Goal: Task Accomplishment & Management: Use online tool/utility

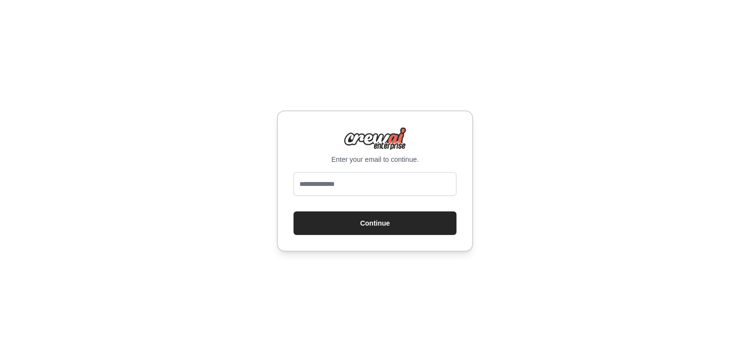
click at [384, 184] on input "email" at bounding box center [374, 184] width 163 height 24
type input "**********"
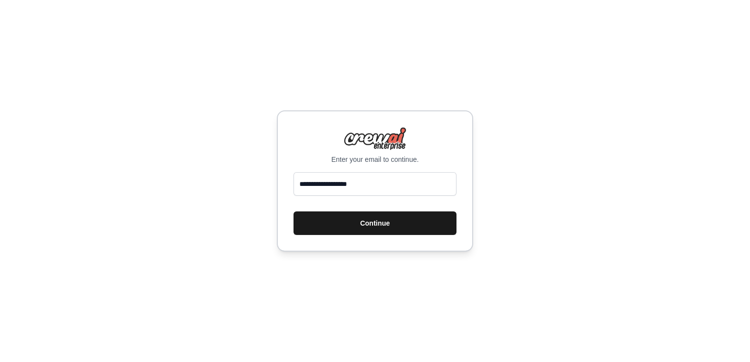
click at [365, 222] on button "Continue" at bounding box center [374, 223] width 163 height 24
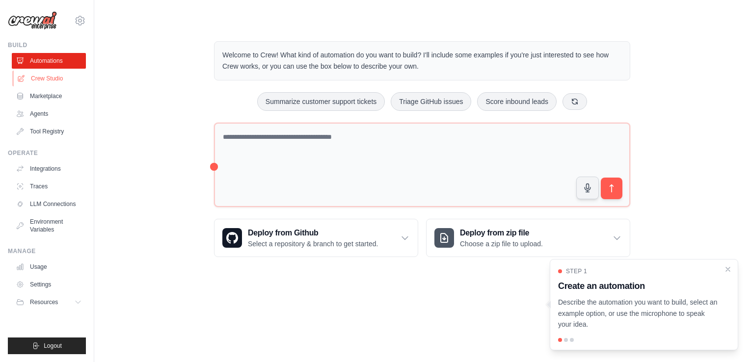
click at [65, 77] on link "Crew Studio" at bounding box center [50, 79] width 74 height 16
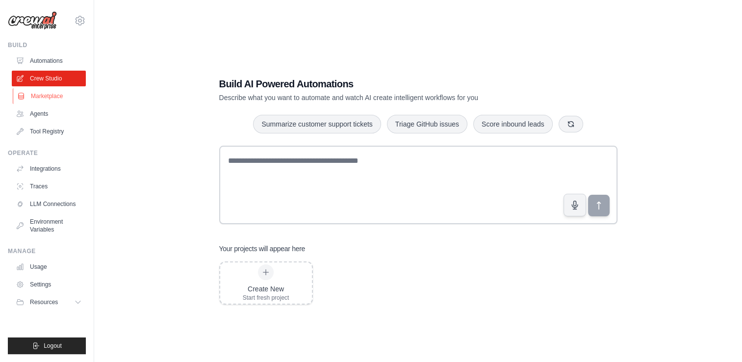
click at [60, 93] on link "Marketplace" at bounding box center [50, 96] width 74 height 16
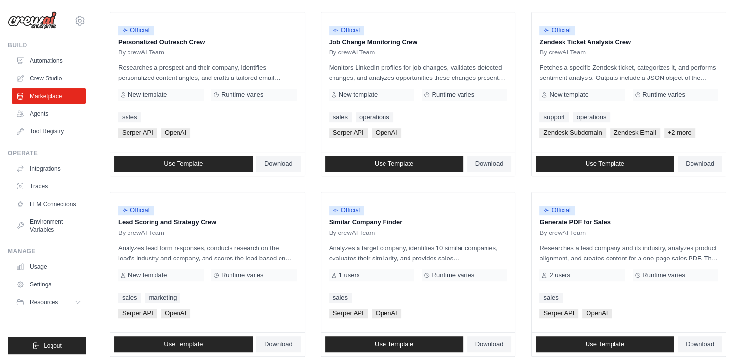
scroll to position [546, 0]
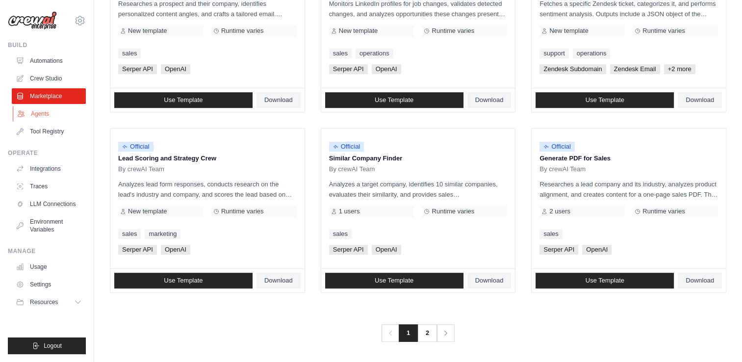
click at [40, 113] on link "Agents" at bounding box center [50, 114] width 74 height 16
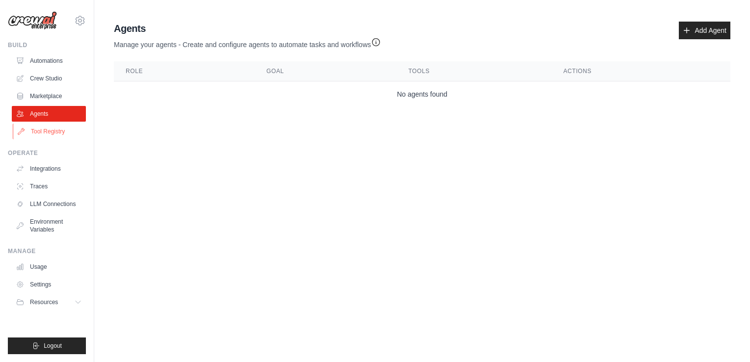
click at [47, 126] on link "Tool Registry" at bounding box center [50, 132] width 74 height 16
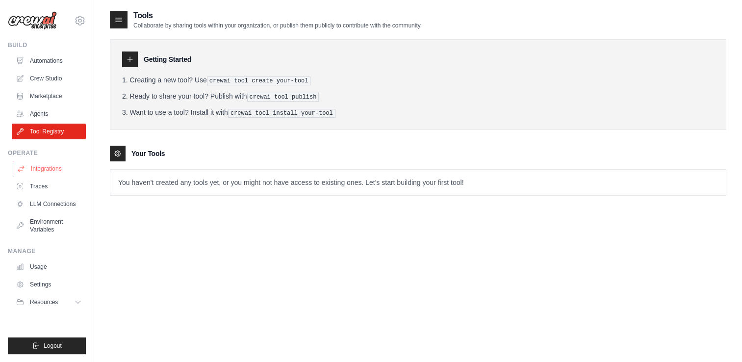
click at [60, 163] on link "Integrations" at bounding box center [50, 169] width 74 height 16
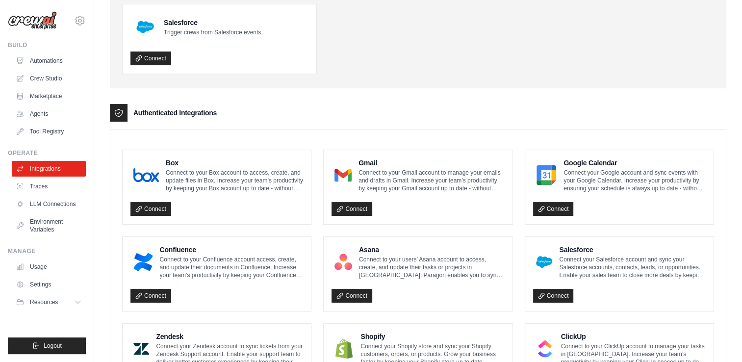
scroll to position [144, 0]
click at [66, 189] on link "Traces" at bounding box center [50, 187] width 74 height 16
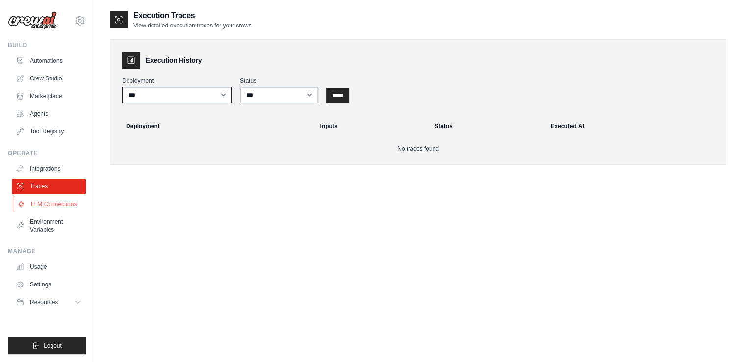
click at [57, 207] on link "LLM Connections" at bounding box center [50, 204] width 74 height 16
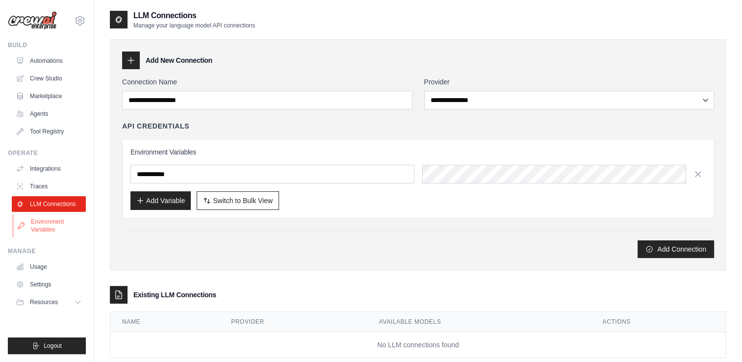
click at [57, 230] on link "Environment Variables" at bounding box center [50, 226] width 74 height 24
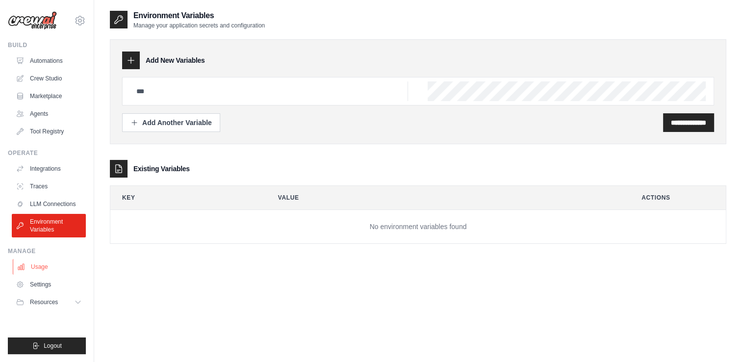
click at [49, 265] on link "Usage" at bounding box center [50, 267] width 74 height 16
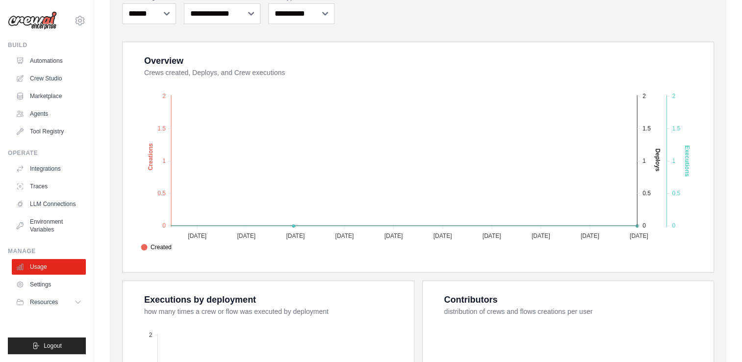
scroll to position [155, 0]
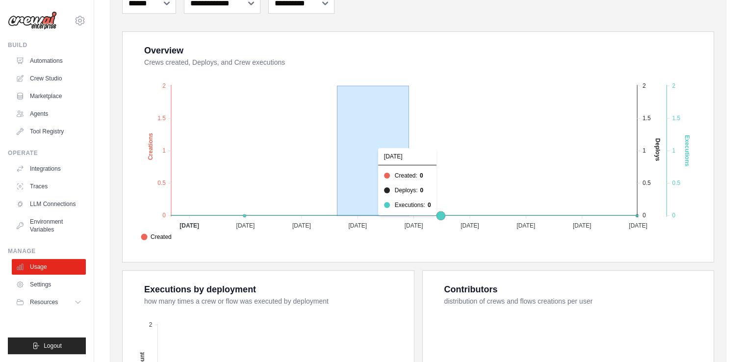
drag, startPoint x: 338, startPoint y: 215, endPoint x: 410, endPoint y: 188, distance: 77.3
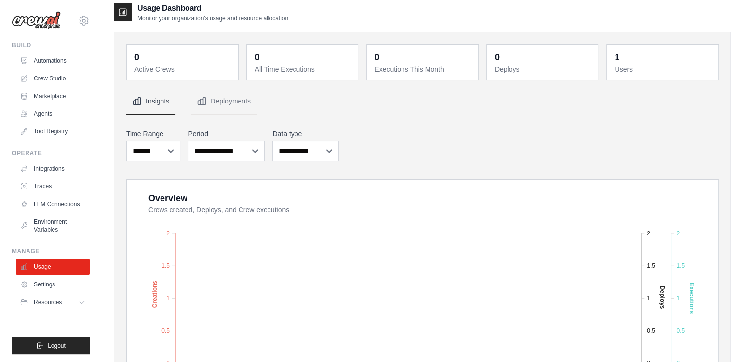
scroll to position [0, 0]
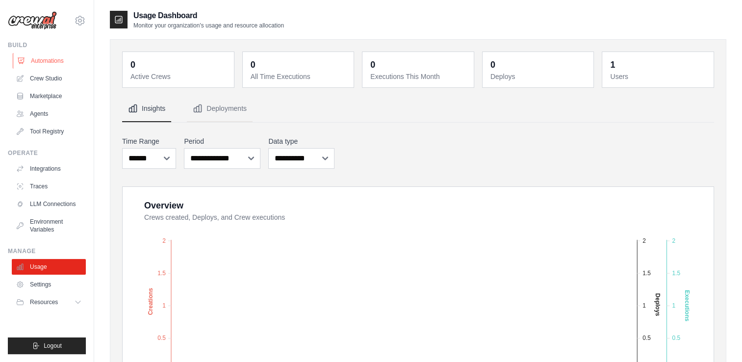
click at [52, 53] on link "Automations" at bounding box center [50, 61] width 74 height 16
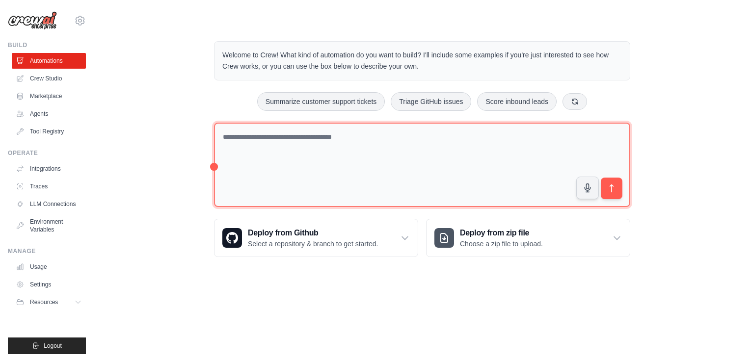
click at [304, 142] on textarea at bounding box center [422, 165] width 416 height 85
drag, startPoint x: 251, startPoint y: 133, endPoint x: 214, endPoint y: 137, distance: 37.5
click at [214, 137] on textarea "********" at bounding box center [422, 165] width 416 height 85
click at [245, 138] on textarea "********" at bounding box center [422, 165] width 416 height 85
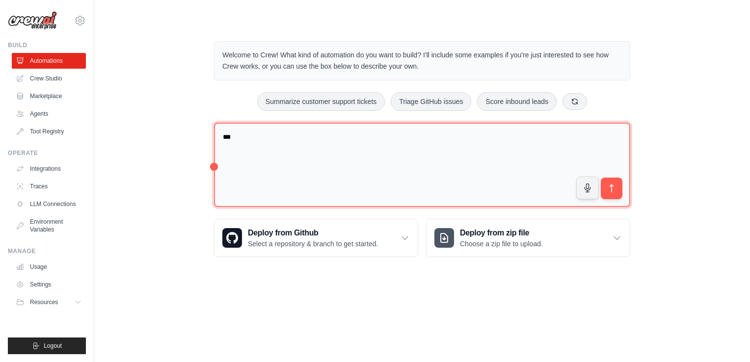
type textarea "*"
paste textarea "**********"
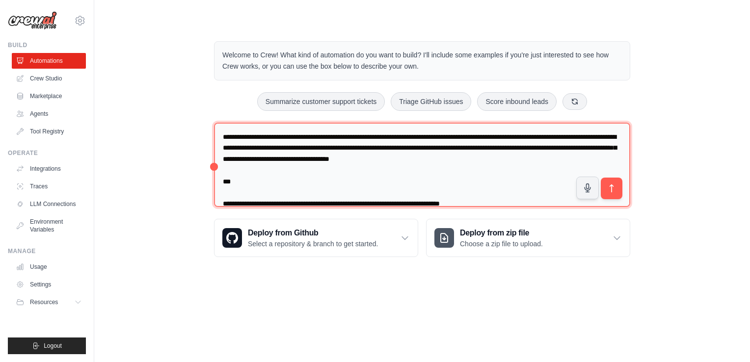
scroll to position [2212, 0]
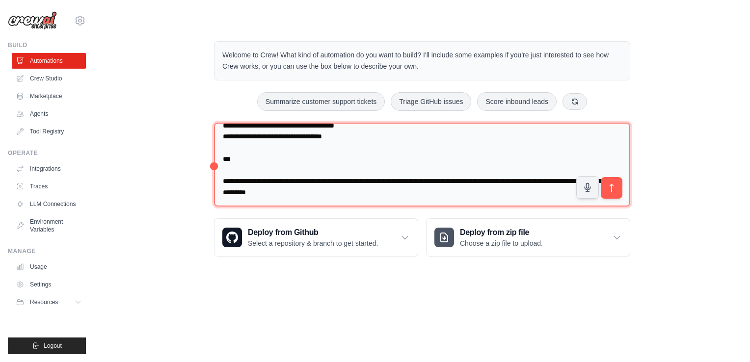
type textarea "**********"
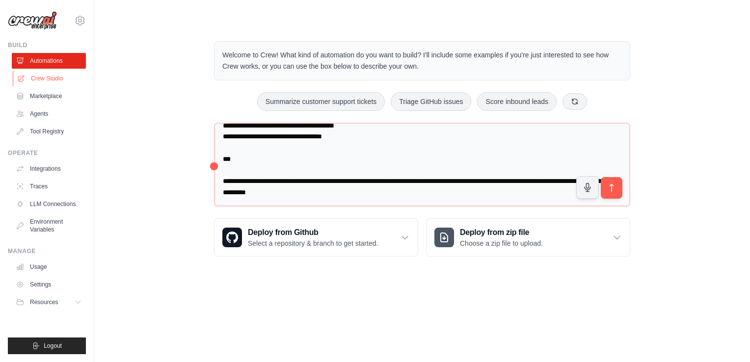
click at [43, 83] on link "Crew Studio" at bounding box center [50, 79] width 74 height 16
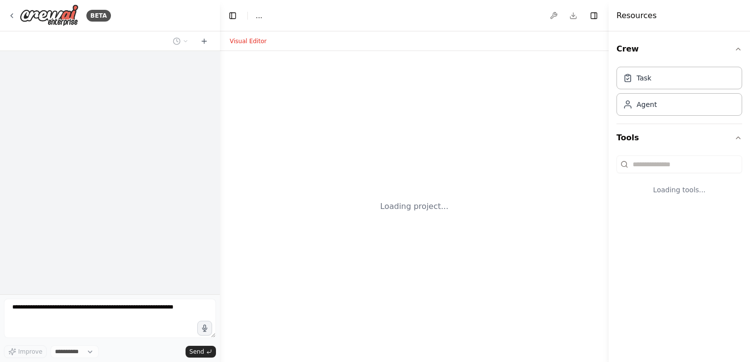
select select "****"
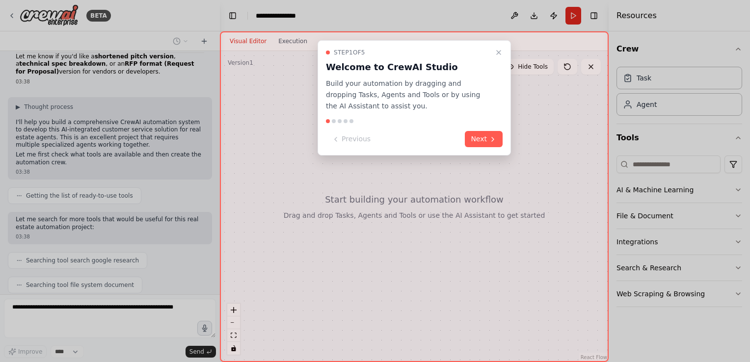
scroll to position [1338, 0]
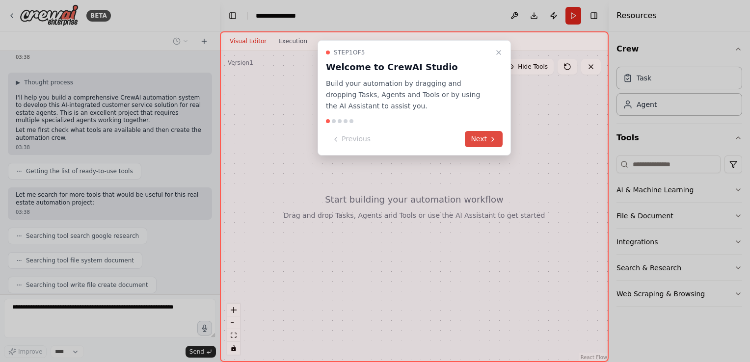
click at [483, 136] on button "Next" at bounding box center [484, 139] width 38 height 16
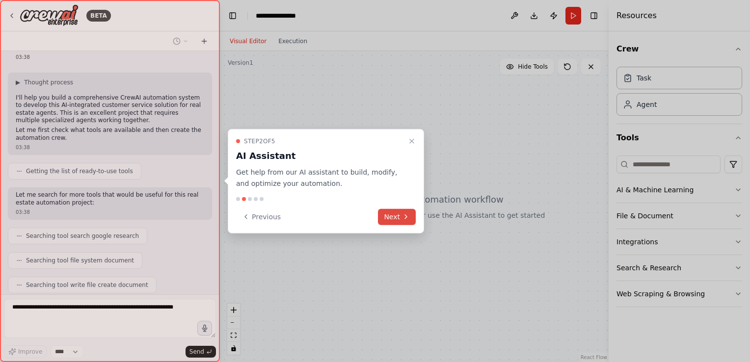
click at [394, 220] on button "Next" at bounding box center [397, 216] width 38 height 16
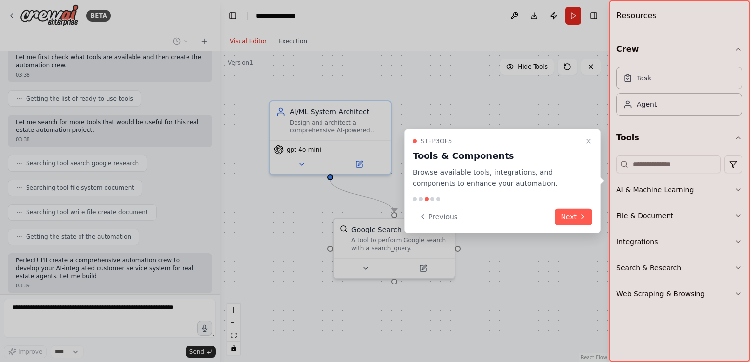
scroll to position [1419, 0]
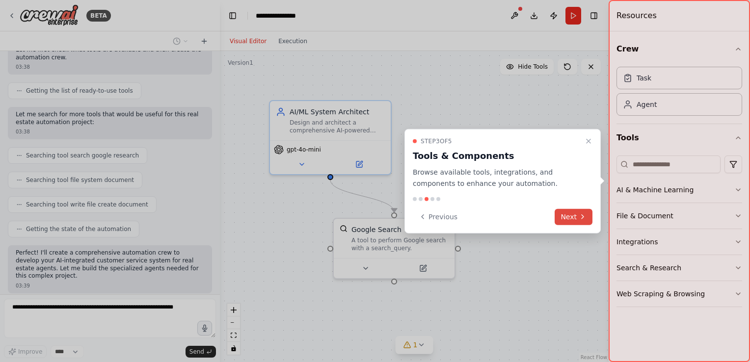
click at [573, 215] on button "Next" at bounding box center [573, 216] width 38 height 16
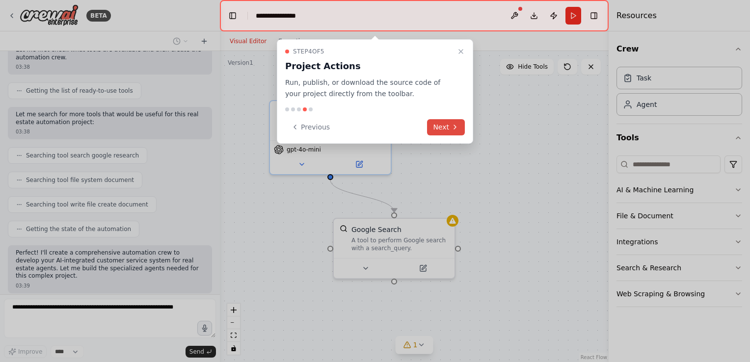
click at [456, 132] on button "Next" at bounding box center [446, 127] width 38 height 16
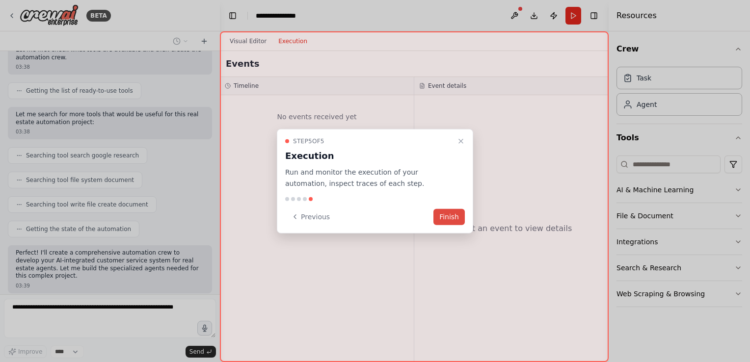
click at [457, 219] on button "Finish" at bounding box center [448, 216] width 31 height 16
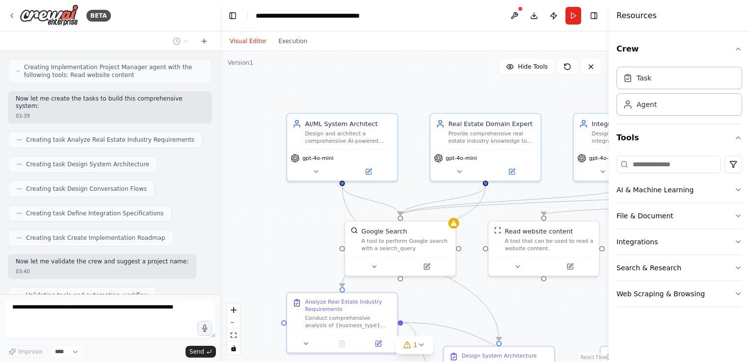
scroll to position [1783, 0]
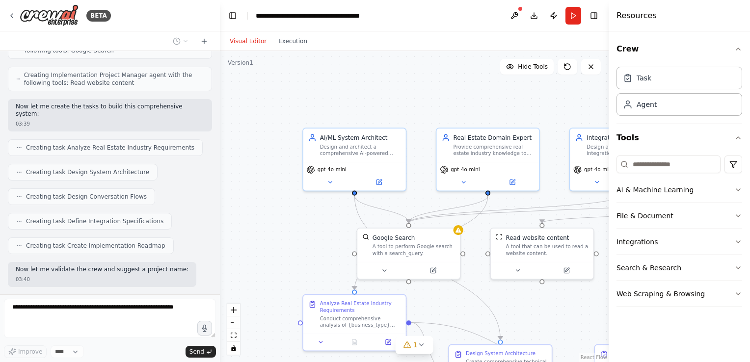
click at [384, 69] on div ".deletable-edge-delete-btn { width: 20px; height: 20px; border: 0px solid #ffff…" at bounding box center [414, 206] width 389 height 311
click at [422, 182] on div ".deletable-edge-delete-btn { width: 20px; height: 20px; border: 0px solid #ffff…" at bounding box center [414, 206] width 389 height 311
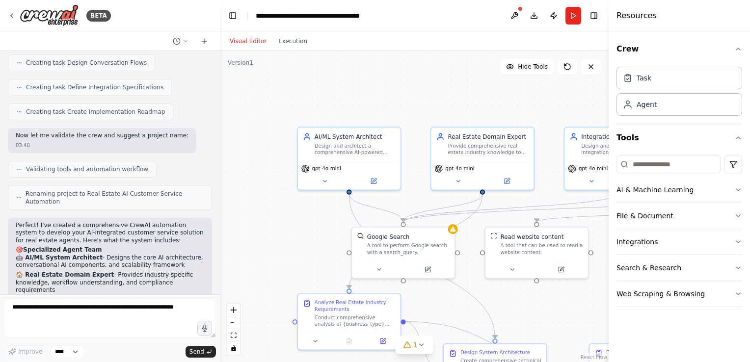
click at [317, 78] on div ".deletable-edge-delete-btn { width: 20px; height: 20px; border: 0px solid #ffff…" at bounding box center [414, 206] width 389 height 311
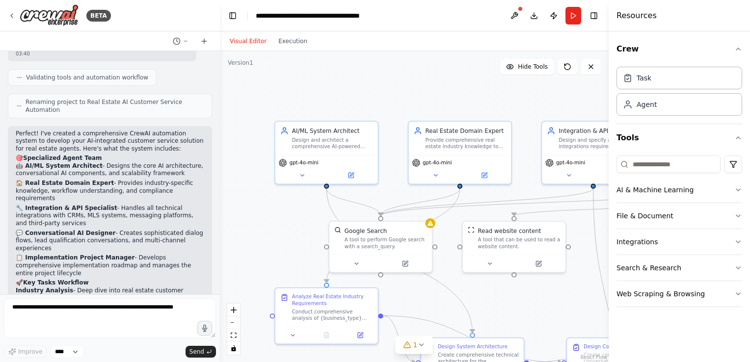
click at [476, 281] on div ".deletable-edge-delete-btn { width: 20px; height: 20px; border: 0px solid #ffff…" at bounding box center [414, 206] width 389 height 311
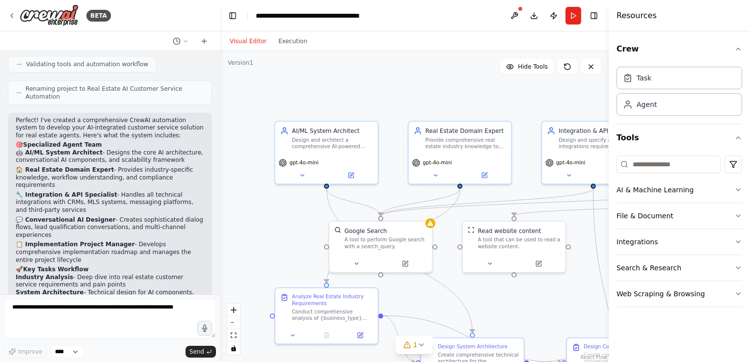
click at [476, 281] on div ".deletable-edge-delete-btn { width: 20px; height: 20px; border: 0px solid #ffff…" at bounding box center [414, 206] width 389 height 311
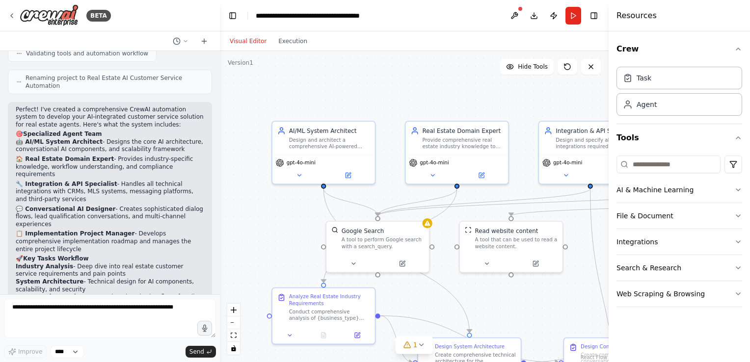
click at [476, 281] on div ".deletable-edge-delete-btn { width: 20px; height: 20px; border: 0px solid #ffff…" at bounding box center [414, 206] width 389 height 311
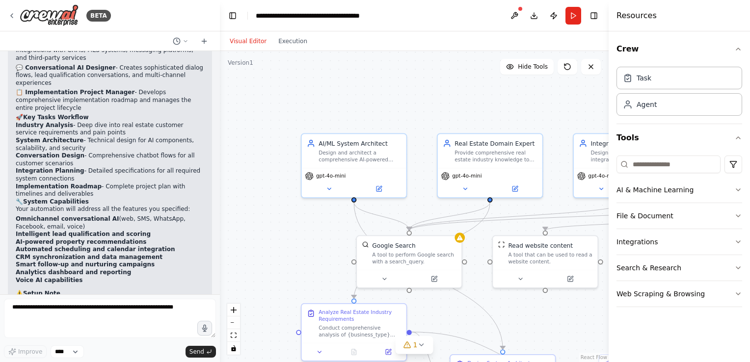
scroll to position [2181, 0]
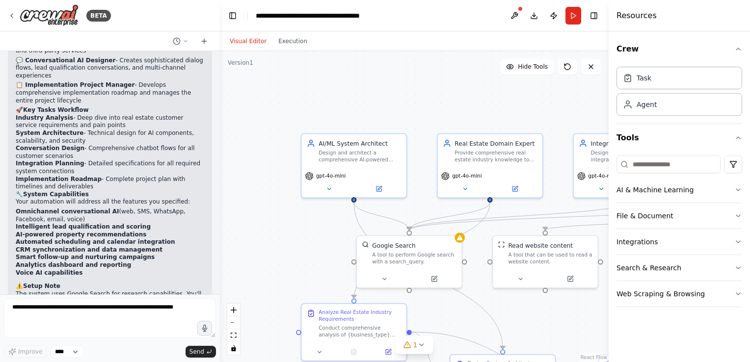
click at [545, 313] on div ".deletable-edge-delete-btn { width: 20px; height: 20px; border: 0px solid #ffff…" at bounding box center [414, 206] width 389 height 311
click at [436, 262] on div "A tool to perform Google search with a search_query." at bounding box center [414, 257] width 84 height 14
click at [493, 166] on div "gpt-4o-mini" at bounding box center [490, 180] width 104 height 29
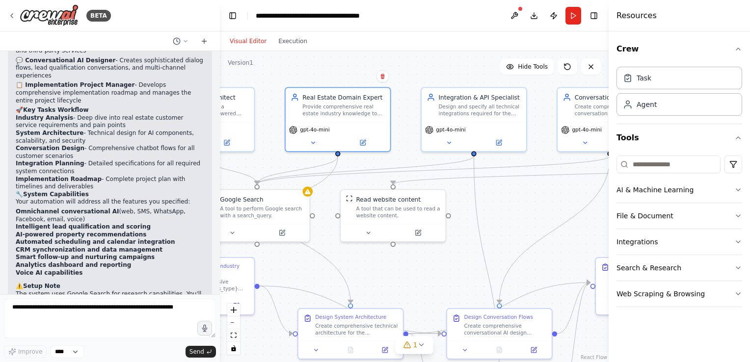
drag, startPoint x: 469, startPoint y: 124, endPoint x: 312, endPoint y: 71, distance: 165.7
click at [312, 71] on div ".deletable-edge-delete-btn { width: 20px; height: 20px; border: 0px solid #ffff…" at bounding box center [414, 206] width 389 height 311
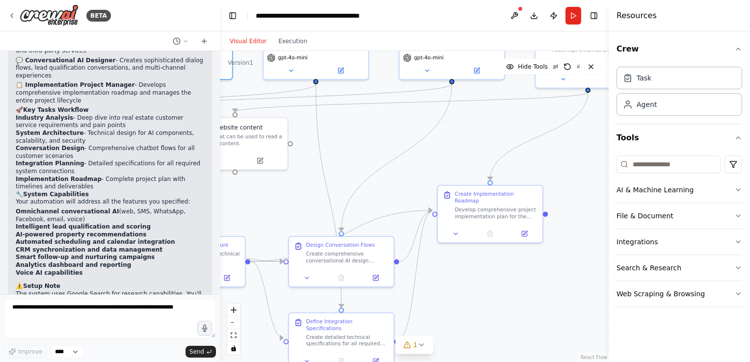
drag, startPoint x: 539, startPoint y: 197, endPoint x: 383, endPoint y: 131, distance: 169.0
click at [383, 131] on div ".deletable-edge-delete-btn { width: 20px; height: 20px; border: 0px solid #ffff…" at bounding box center [414, 206] width 389 height 311
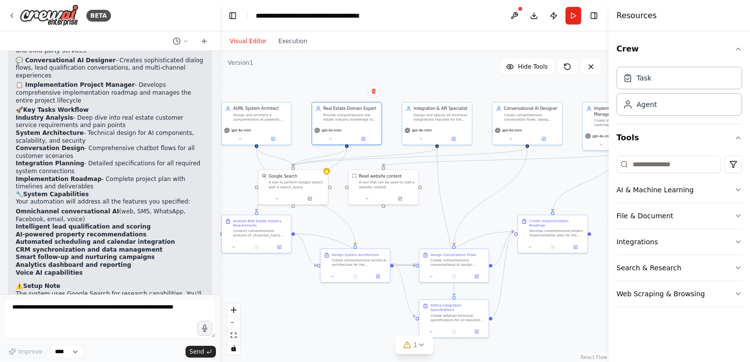
drag, startPoint x: 383, startPoint y: 131, endPoint x: 518, endPoint y: 206, distance: 153.7
click at [518, 206] on div ".deletable-edge-delete-btn { width: 20px; height: 20px; border: 0px solid #ffff…" at bounding box center [414, 206] width 389 height 311
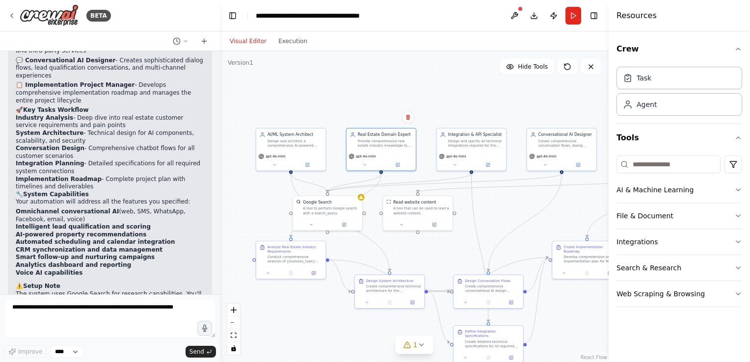
click at [518, 206] on div ".deletable-edge-delete-btn { width: 20px; height: 20px; border: 0px solid #ffff…" at bounding box center [414, 206] width 389 height 311
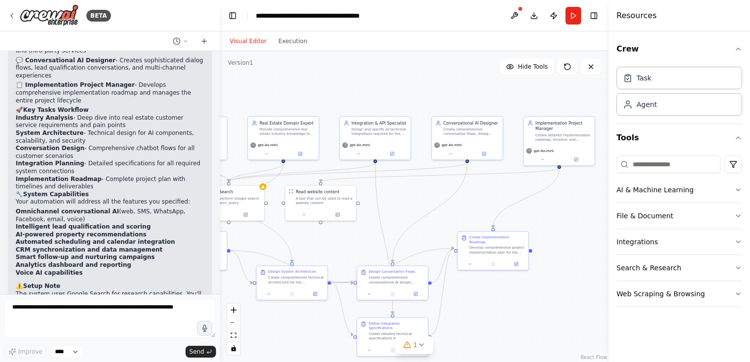
drag, startPoint x: 444, startPoint y: 202, endPoint x: 406, endPoint y: 194, distance: 39.0
click at [406, 194] on div ".deletable-edge-delete-btn { width: 20px; height: 20px; border: 0px solid #ffff…" at bounding box center [414, 206] width 389 height 311
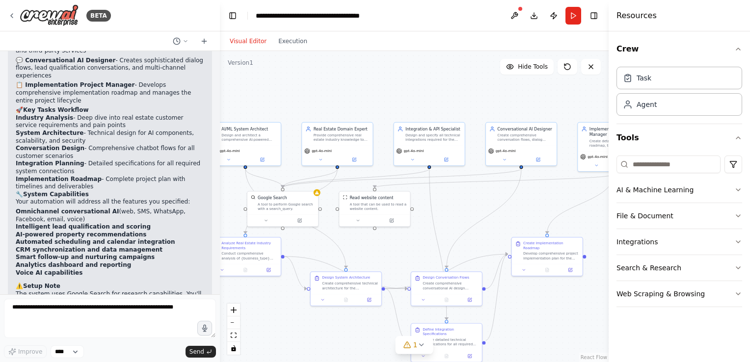
drag, startPoint x: 406, startPoint y: 194, endPoint x: 487, endPoint y: 202, distance: 80.8
click at [474, 203] on div ".deletable-edge-delete-btn { width: 20px; height: 20px; border: 0px solid #ffff…" at bounding box center [414, 206] width 389 height 311
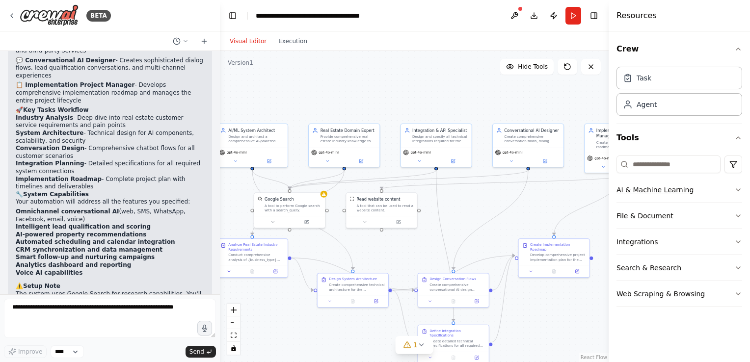
click at [734, 194] on button "AI & Machine Learning" at bounding box center [679, 190] width 126 height 26
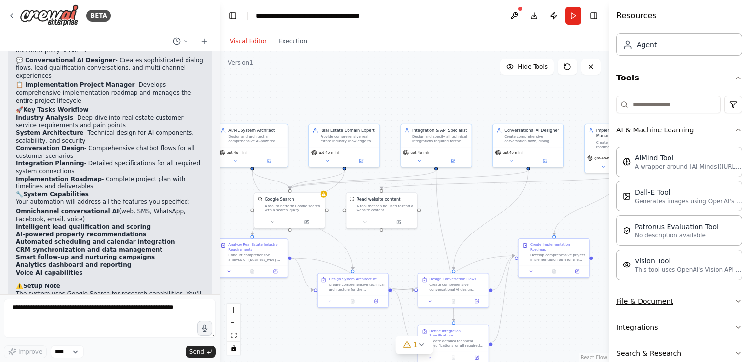
scroll to position [104, 0]
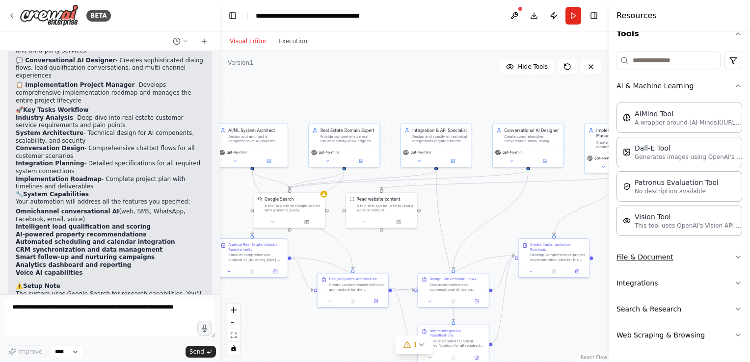
click at [645, 257] on button "File & Document" at bounding box center [679, 257] width 126 height 26
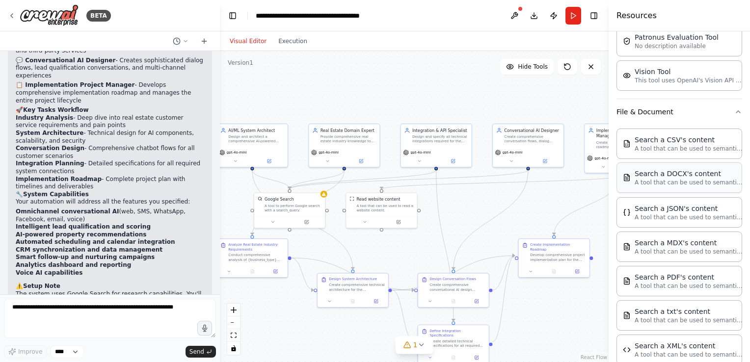
scroll to position [351, 0]
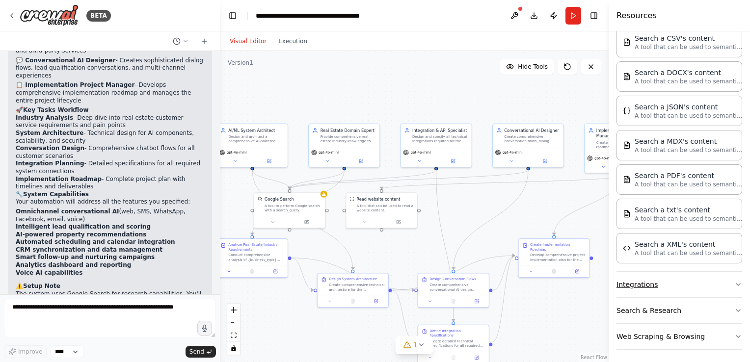
click at [657, 287] on button "Integrations" at bounding box center [679, 285] width 126 height 26
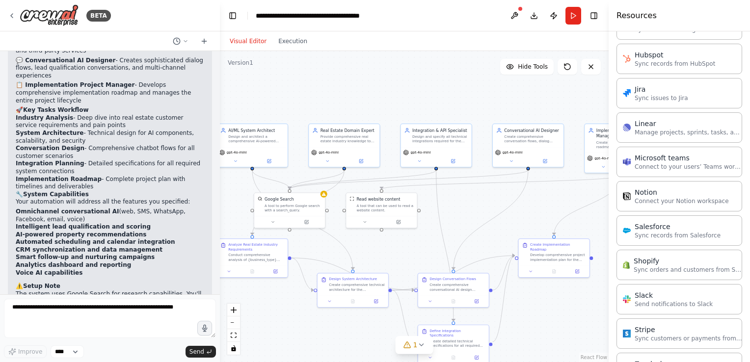
scroll to position [1007, 0]
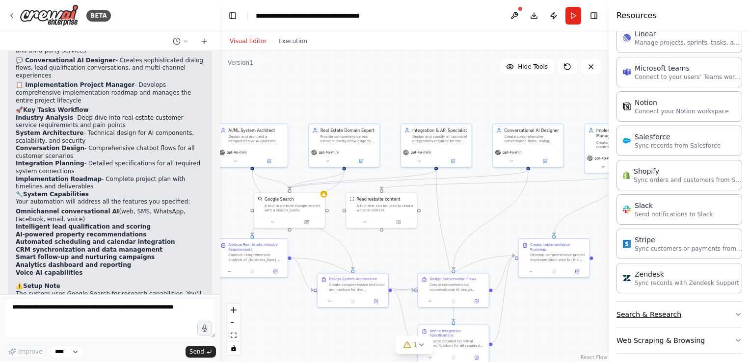
click at [651, 303] on button "Search & Research" at bounding box center [679, 315] width 126 height 26
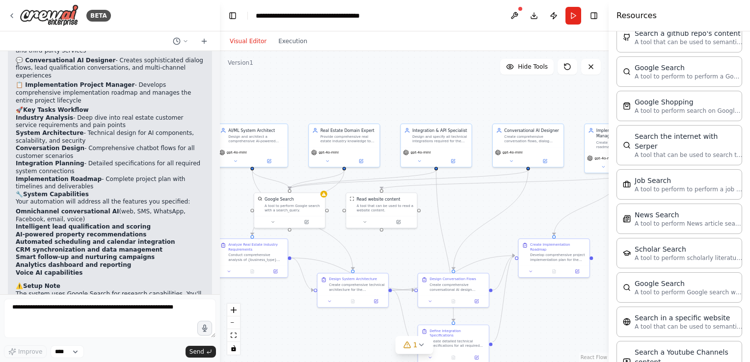
scroll to position [1503, 0]
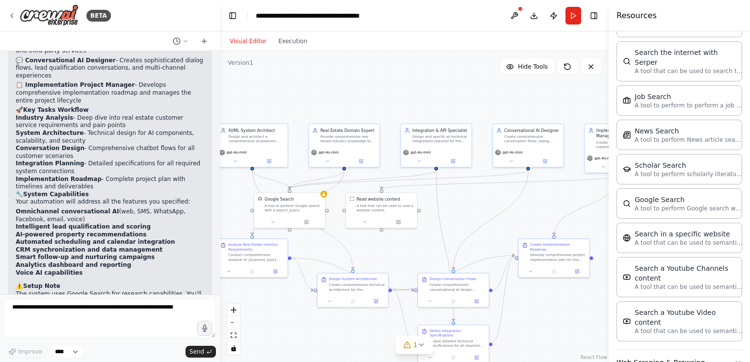
click at [657, 350] on button "Web Scraping & Browsing" at bounding box center [679, 363] width 126 height 26
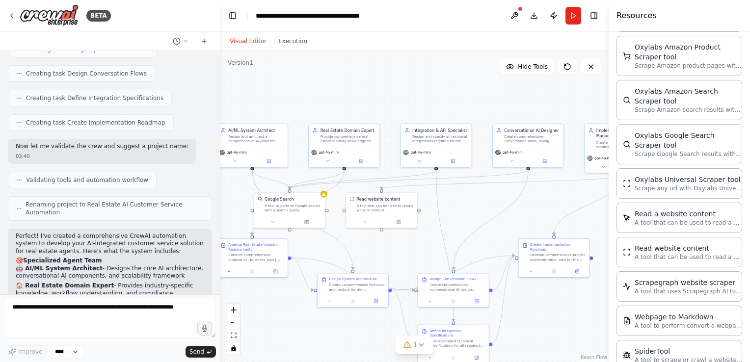
scroll to position [1905, 0]
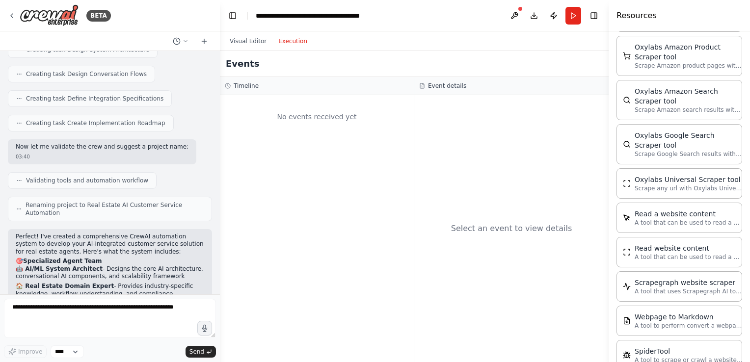
click at [288, 44] on button "Execution" at bounding box center [292, 41] width 41 height 12
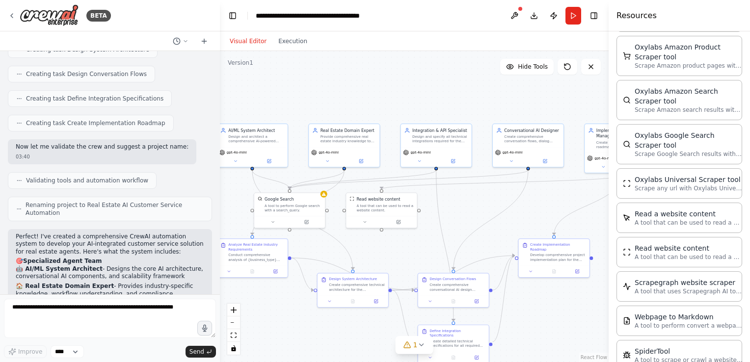
click at [240, 38] on button "Visual Editor" at bounding box center [248, 41] width 49 height 12
click at [570, 15] on button "Run" at bounding box center [573, 16] width 16 height 18
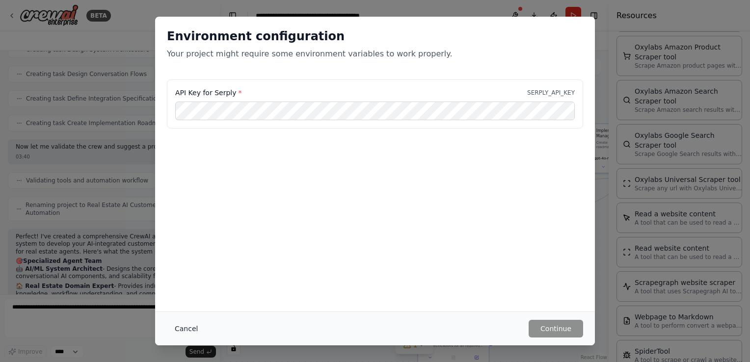
click at [182, 327] on button "Cancel" at bounding box center [186, 329] width 39 height 18
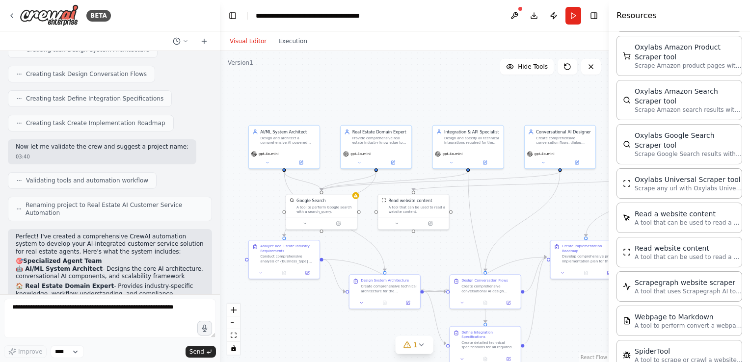
drag, startPoint x: 274, startPoint y: 109, endPoint x: 329, endPoint y: 112, distance: 54.5
click at [322, 111] on div ".deletable-edge-delete-btn { width: 20px; height: 20px; border: 0px solid #ffff…" at bounding box center [414, 206] width 389 height 311
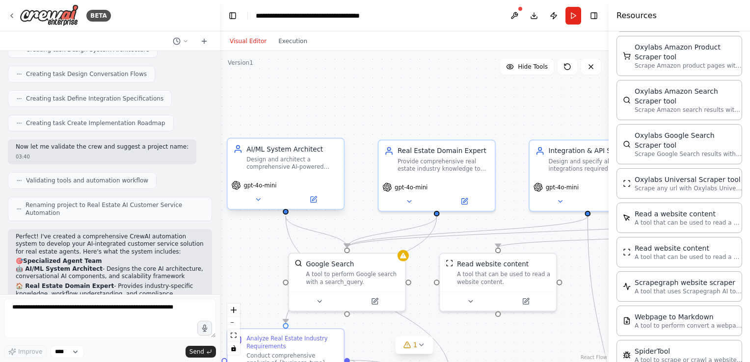
click at [287, 163] on div "Design and architect a comprehensive AI-powered customer service automation sys…" at bounding box center [292, 163] width 92 height 15
click at [318, 200] on button at bounding box center [313, 199] width 53 height 11
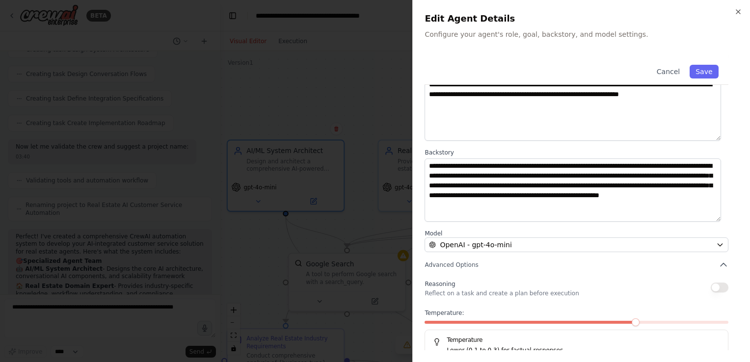
scroll to position [81, 0]
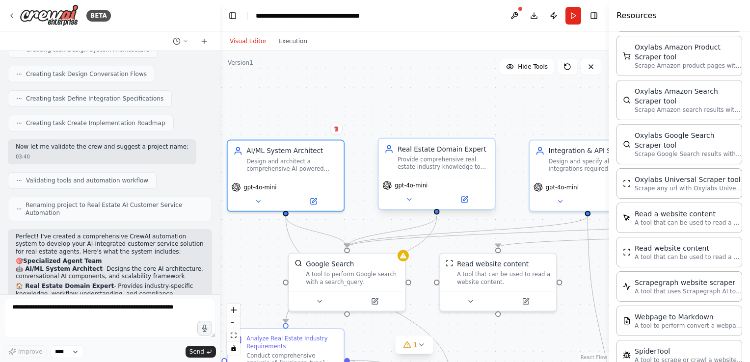
click at [448, 172] on div "Real Estate Domain Expert Provide comprehensive real estate industry knowledge …" at bounding box center [436, 158] width 116 height 38
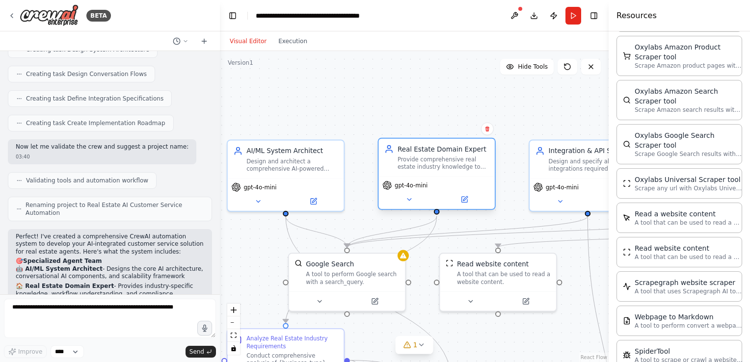
click at [414, 163] on div "Provide comprehensive real estate industry knowledge to ensure the {business_ty…" at bounding box center [443, 163] width 92 height 15
click at [469, 199] on button at bounding box center [464, 199] width 53 height 11
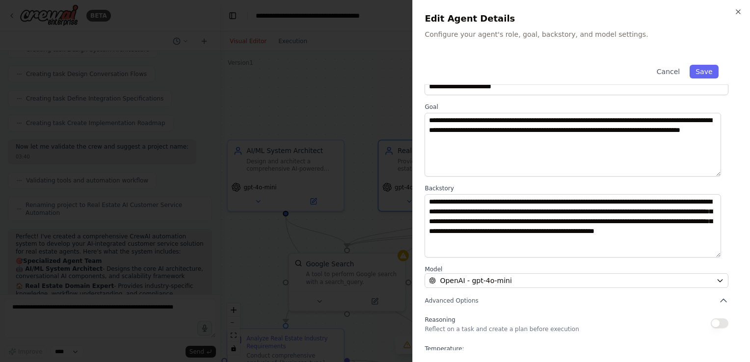
scroll to position [26, 0]
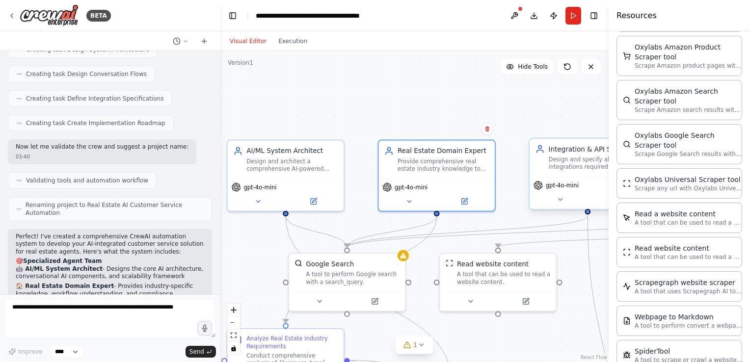
click at [578, 156] on div "Design and specify all technical integrations required for the {business_type} …" at bounding box center [594, 163] width 92 height 15
click at [593, 200] on button at bounding box center [614, 199] width 53 height 11
click at [344, 89] on div ".deletable-edge-delete-btn { width: 20px; height: 20px; border: 0px solid #ffff…" at bounding box center [414, 206] width 389 height 311
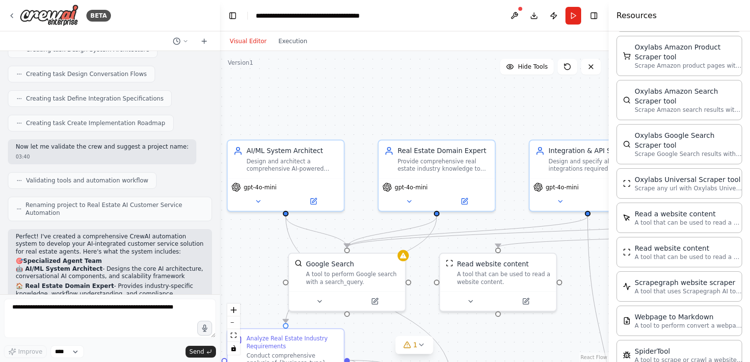
click at [521, 320] on div ".deletable-edge-delete-btn { width: 20px; height: 20px; border: 0px solid #ffff…" at bounding box center [414, 206] width 389 height 311
click at [508, 318] on div ".deletable-edge-delete-btn { width: 20px; height: 20px; border: 0px solid #ffff…" at bounding box center [414, 206] width 389 height 311
click at [353, 266] on div "Google Search" at bounding box center [352, 262] width 93 height 9
click at [381, 294] on button at bounding box center [379, 299] width 53 height 11
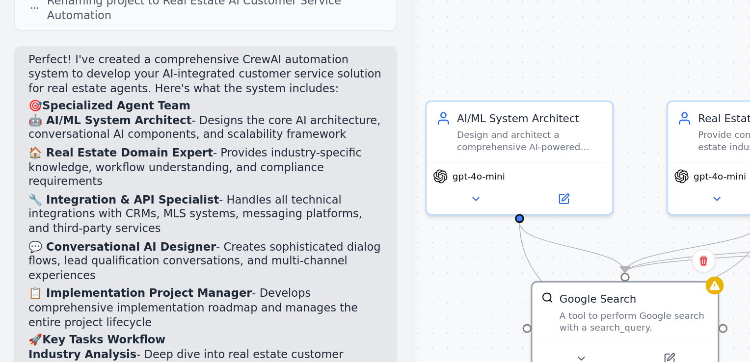
scroll to position [2009, 0]
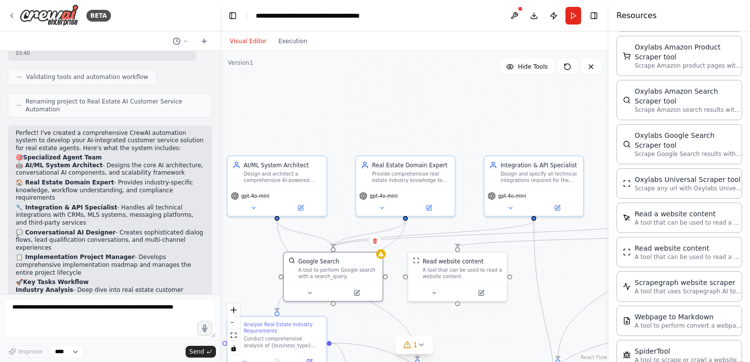
click at [351, 81] on div ".deletable-edge-delete-btn { width: 20px; height: 20px; border: 0px solid #ffff…" at bounding box center [414, 206] width 389 height 311
click at [510, 13] on button at bounding box center [514, 16] width 16 height 18
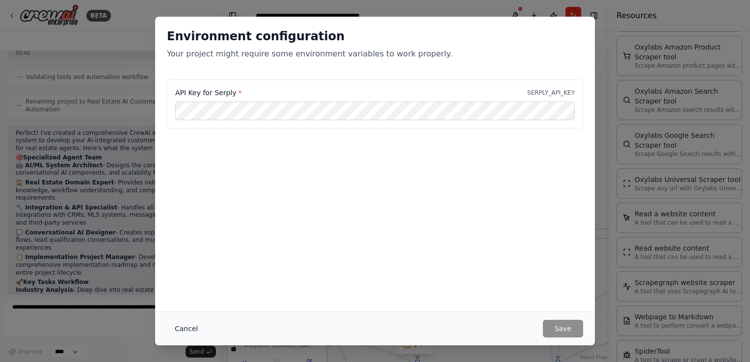
click at [184, 331] on button "Cancel" at bounding box center [186, 329] width 39 height 18
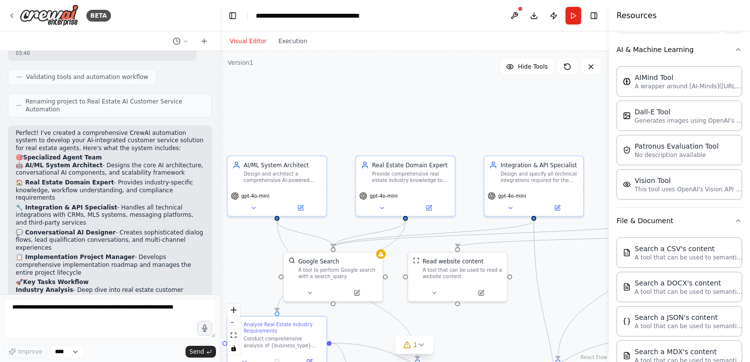
scroll to position [0, 0]
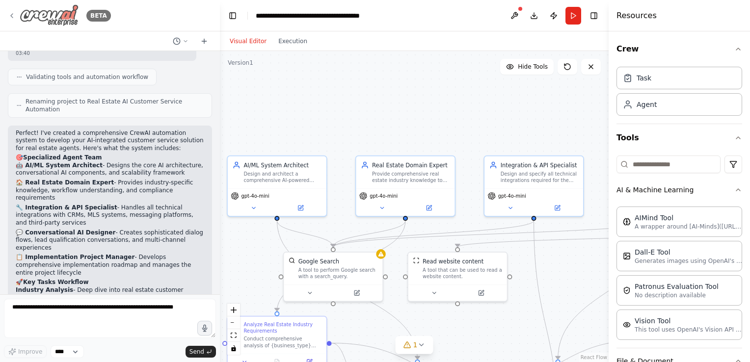
click at [13, 19] on icon at bounding box center [12, 16] width 8 height 8
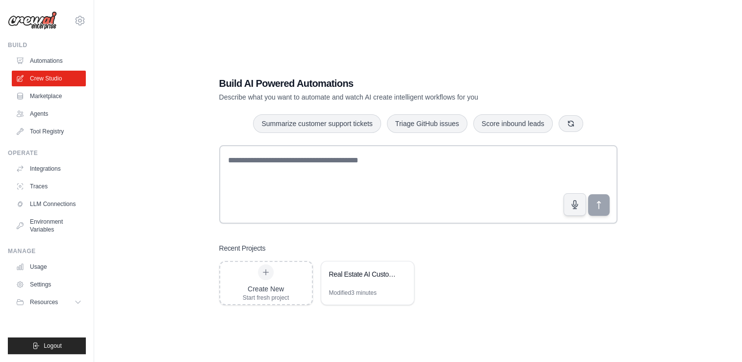
click at [51, 97] on link "Marketplace" at bounding box center [49, 96] width 74 height 16
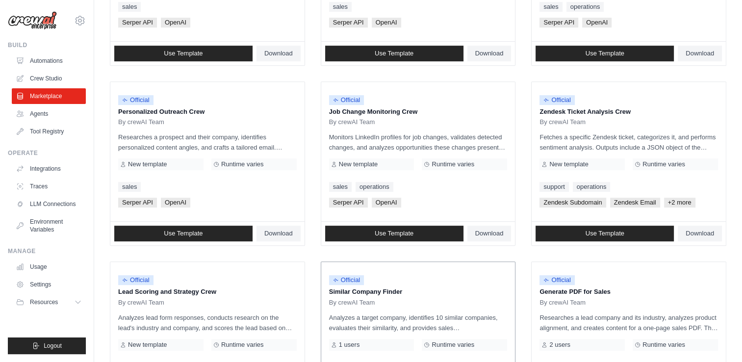
scroll to position [546, 0]
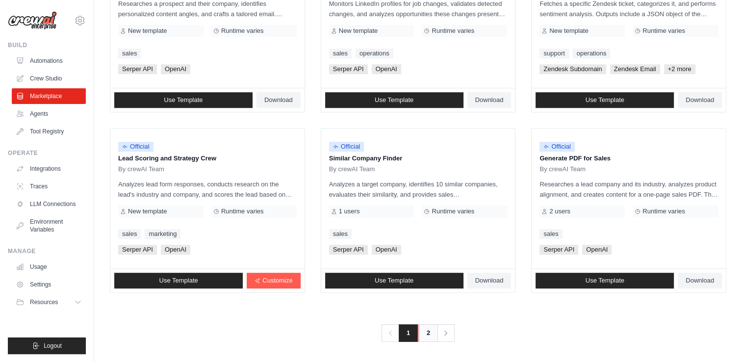
click at [422, 333] on link "2" at bounding box center [428, 333] width 20 height 18
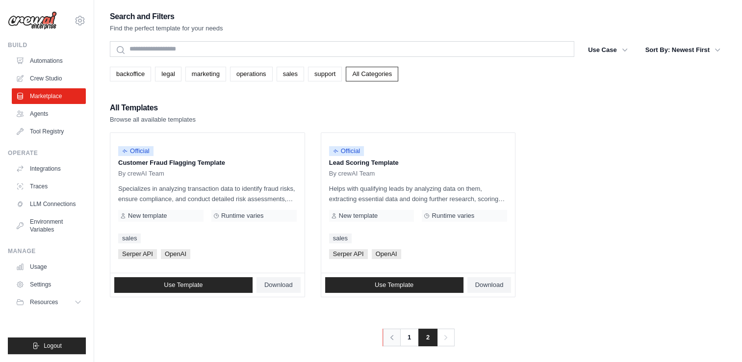
click at [396, 336] on link "Previous" at bounding box center [392, 338] width 18 height 18
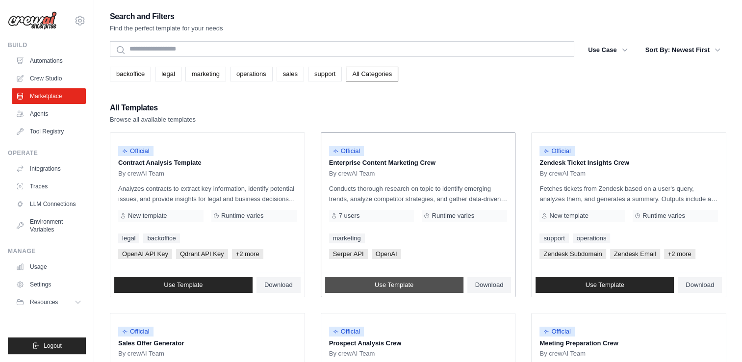
click at [410, 282] on span "Use Template" at bounding box center [394, 285] width 39 height 8
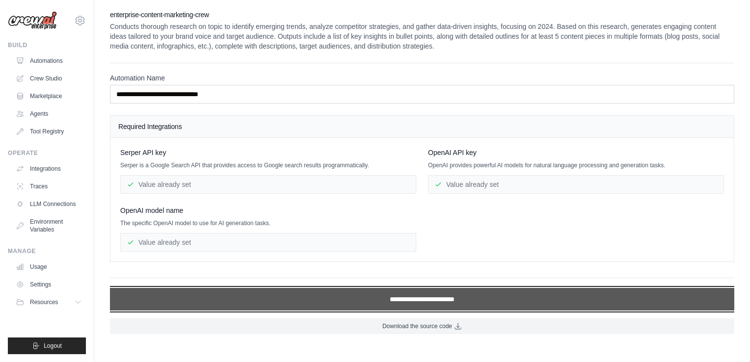
click at [459, 300] on input "**********" at bounding box center [422, 299] width 624 height 23
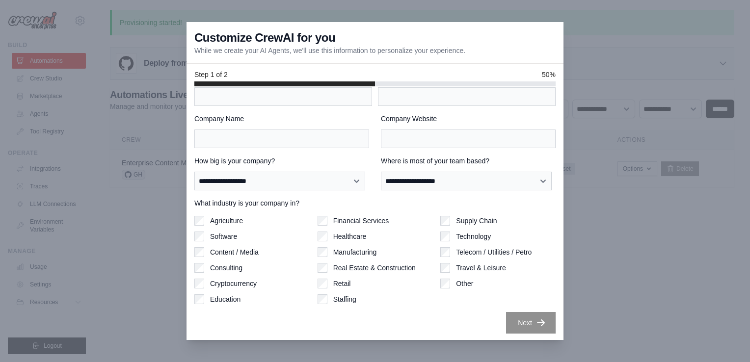
scroll to position [26, 0]
click at [155, 77] on div at bounding box center [375, 181] width 750 height 362
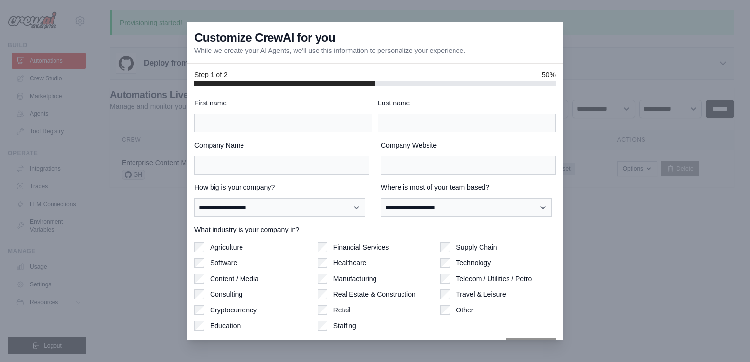
click at [59, 283] on div at bounding box center [375, 181] width 750 height 362
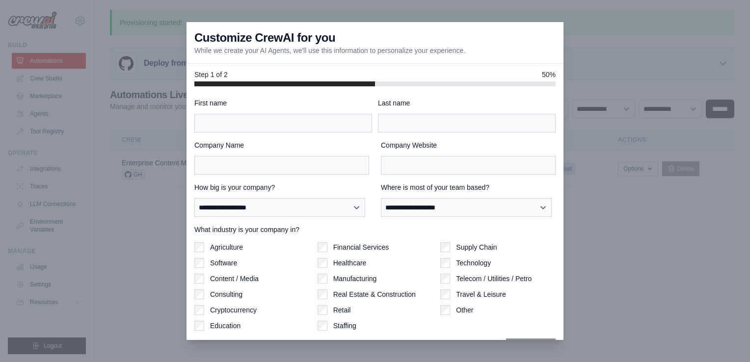
click at [59, 283] on div at bounding box center [375, 181] width 750 height 362
